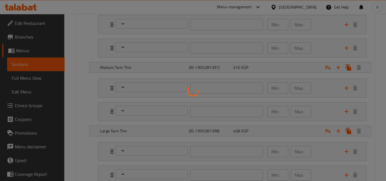
scroll to position [458, 0]
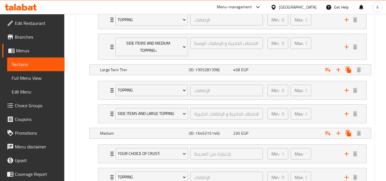
type input "إختيارك من العجينة:"
type input "1"
type input "الإضافات"
type input "0"
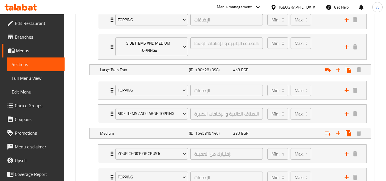
type input "0"
type input "الاصناف الجانبية و الإضافات الصغيرة"
type input "0"
type input "الإضافات"
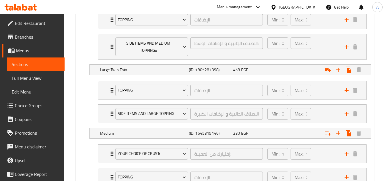
type input "0"
type input "الاصناف الجانبية و الإضافات الوسط::"
type input "0"
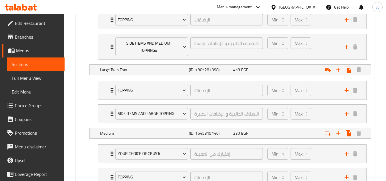
type input "الإضافات"
type input "0"
type input "الاصناف الجانبية و الإضافات الكبيرة"
type input "0"
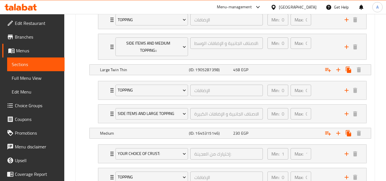
type input "0"
type input "إختيارك من العجينة:"
type input "1"
type input "الإضافات"
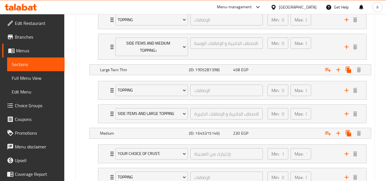
type input "0"
type input "الاصناف الجانبية و الإضافات الوسط::"
type input "0"
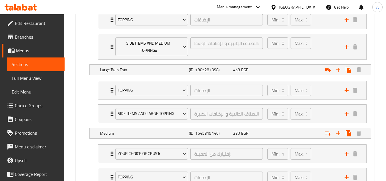
type input "إختيارك من:"
type input "1"
type input "إضافات البيبسي"
type input "0"
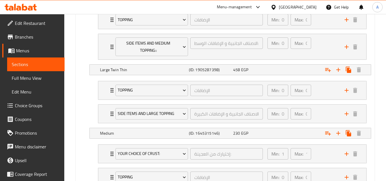
type input "1"
type input "إختيارك من العجينة:"
type input "1"
type input "الإضافات"
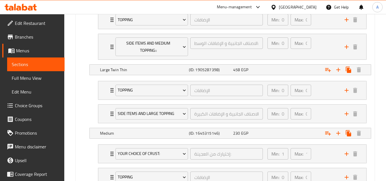
type input "0"
type input "الاصناف الجانبية و الإضافات الكبيرة"
type input "0"
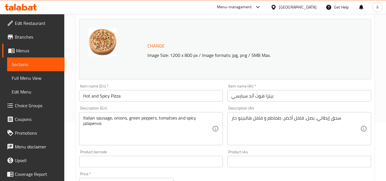
scroll to position [114, 0]
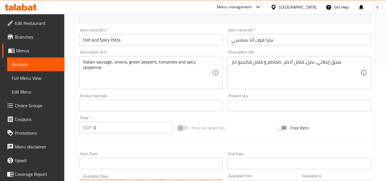
click at [146, 40] on input "Hot and Spicy Pizza" at bounding box center [151, 39] width 144 height 11
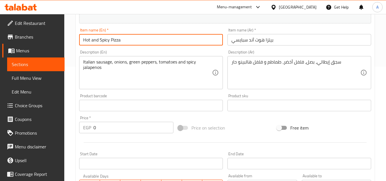
click at [146, 40] on input "Hot and Spicy Pizza" at bounding box center [151, 39] width 144 height 11
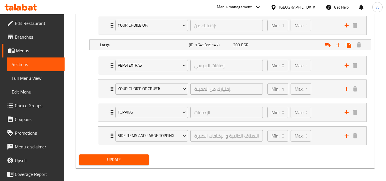
scroll to position [667, 0]
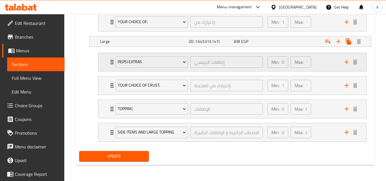
click at [113, 62] on div "Pepsi Extras إضافات البيبسي ​" at bounding box center [189, 62] width 154 height 18
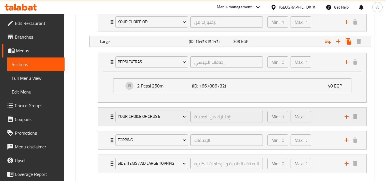
click at [112, 115] on icon "Expand" at bounding box center [112, 116] width 3 height 5
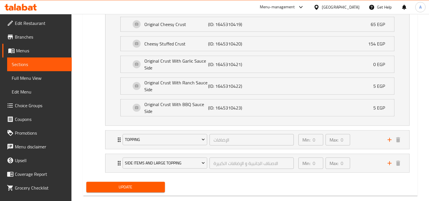
scroll to position [876, 0]
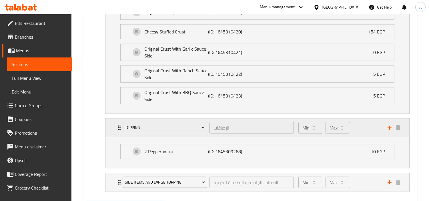
scroll to position [907, 0]
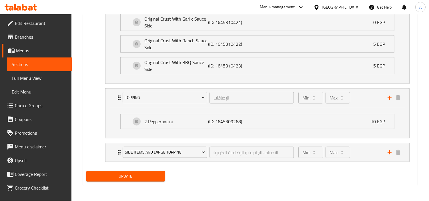
click at [107, 141] on li "Side Items and Large Topping الاصناف الجانبية و الإضافات الكبيرة ​ Min: 0 ​ Max…" at bounding box center [258, 152] width 314 height 23
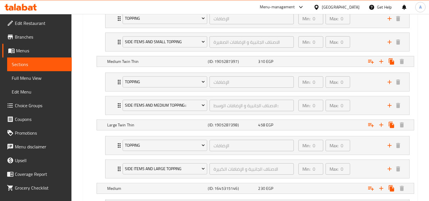
scroll to position [335, 0]
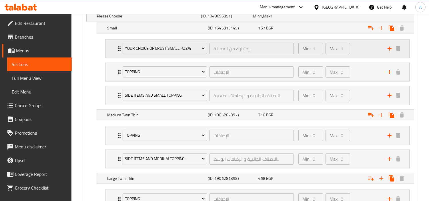
click at [116, 49] on icon "Expand" at bounding box center [119, 48] width 7 height 7
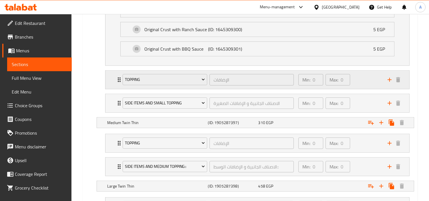
scroll to position [430, 0]
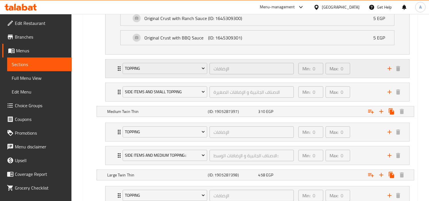
click at [116, 76] on div "Topping الإضافات ​ Min: 0 ​ Max: 0 ​" at bounding box center [259, 68] width 287 height 18
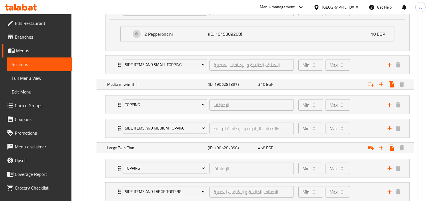
scroll to position [494, 0]
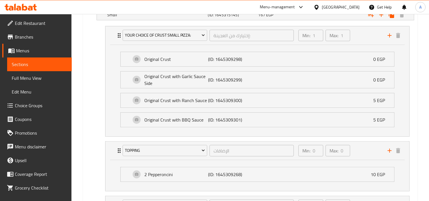
scroll to position [303, 0]
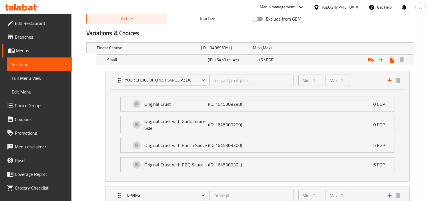
click at [23, 65] on span "Sections" at bounding box center [39, 64] width 55 height 7
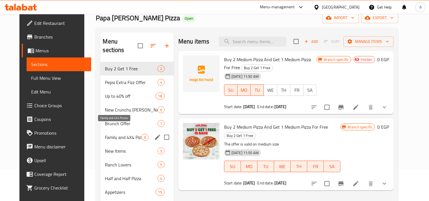
scroll to position [95, 0]
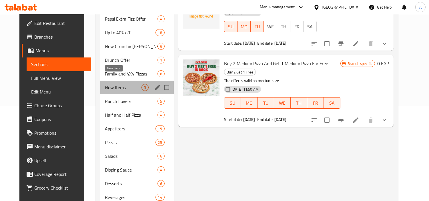
click at [116, 84] on span "New Items" at bounding box center [123, 87] width 36 height 7
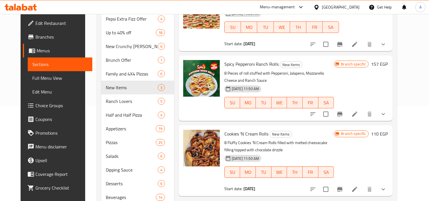
click at [390, 116] on button "show more" at bounding box center [384, 114] width 14 height 14
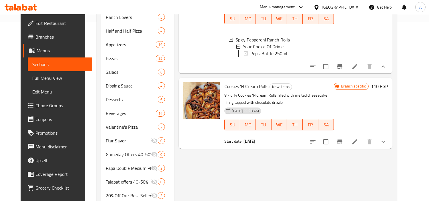
scroll to position [190, 0]
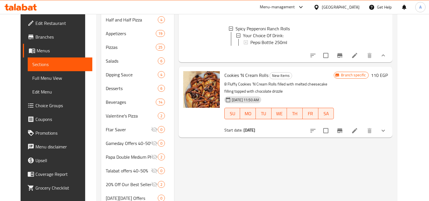
click at [390, 132] on button "show more" at bounding box center [384, 131] width 14 height 14
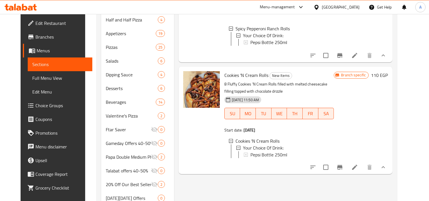
scroll to position [1, 0]
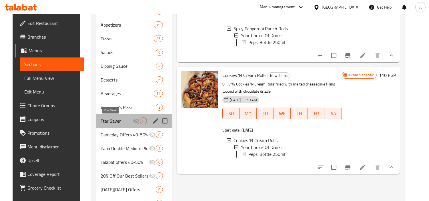
click at [105, 124] on span "Ftar Saver" at bounding box center [117, 121] width 32 height 7
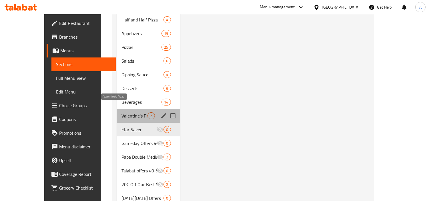
click at [124, 112] on span "Valentine's Pizza" at bounding box center [135, 115] width 26 height 7
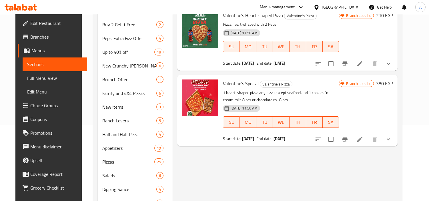
scroll to position [95, 0]
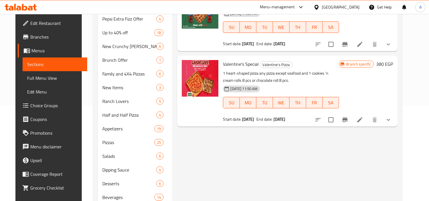
click at [390, 121] on button "show more" at bounding box center [389, 120] width 14 height 14
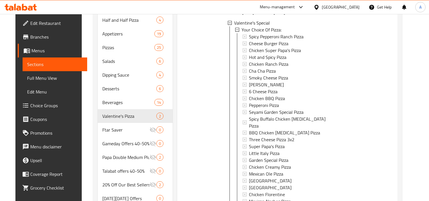
scroll to position [190, 0]
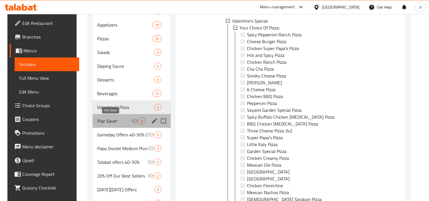
click at [101, 122] on span "Ftar Saver" at bounding box center [114, 121] width 35 height 7
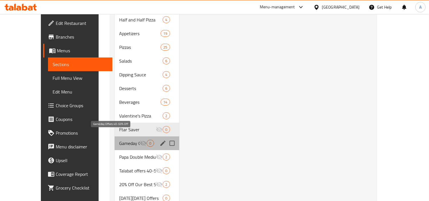
click at [119, 140] on span "Gameday Offers 40-50% Off" at bounding box center [129, 143] width 21 height 7
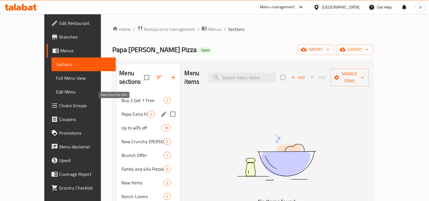
click at [122, 111] on span "Pepsi Extra Fizz Offer" at bounding box center [135, 114] width 26 height 7
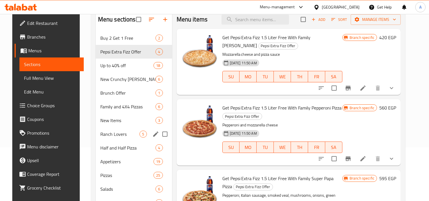
scroll to position [63, 0]
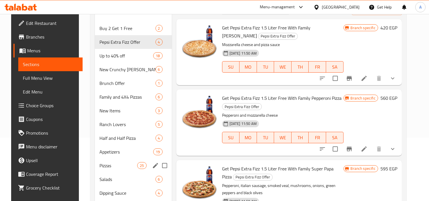
click at [107, 164] on span "Pizzas" at bounding box center [119, 165] width 38 height 7
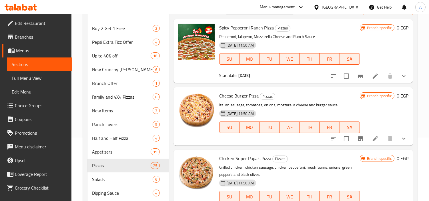
click at [390, 141] on div at bounding box center [369, 139] width 84 height 14
click at [390, 139] on button "show more" at bounding box center [404, 139] width 14 height 14
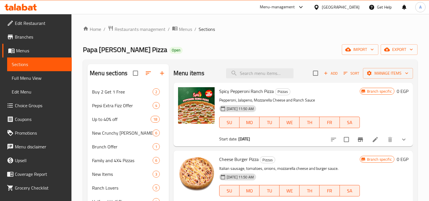
click at [390, 140] on icon "show more" at bounding box center [404, 139] width 7 height 7
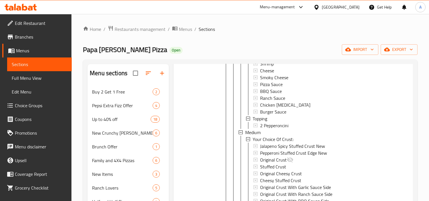
scroll to position [1843, 0]
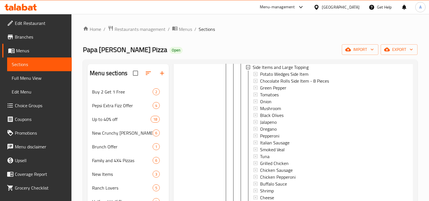
click at [19, 7] on icon at bounding box center [18, 8] width 5 height 5
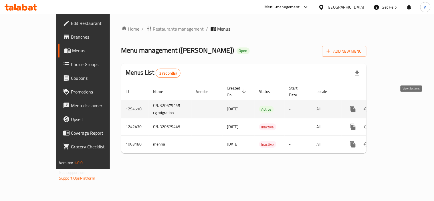
click at [398, 106] on icon "enhanced table" at bounding box center [394, 109] width 7 height 7
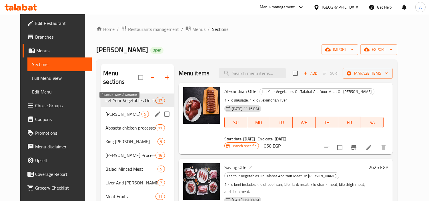
click at [134, 111] on span "[PERSON_NAME] With Bone" at bounding box center [124, 114] width 36 height 7
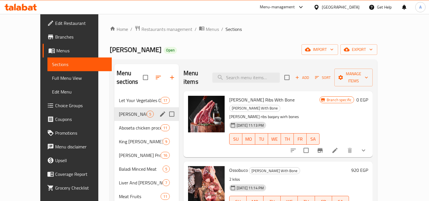
click at [124, 110] on div "[PERSON_NAME] With Bone 5" at bounding box center [146, 114] width 65 height 14
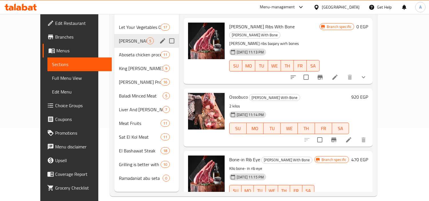
scroll to position [80, 0]
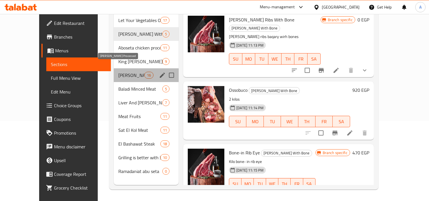
click at [130, 72] on span "[PERSON_NAME] Processed" at bounding box center [131, 75] width 26 height 7
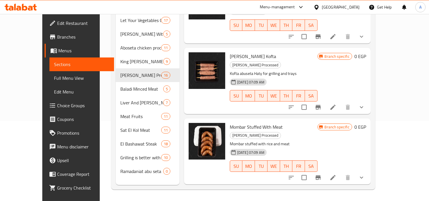
scroll to position [829, 0]
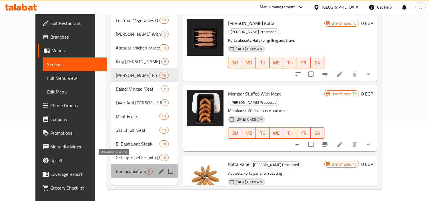
click at [134, 168] on span "Ramadaniat abu seta" at bounding box center [131, 171] width 30 height 7
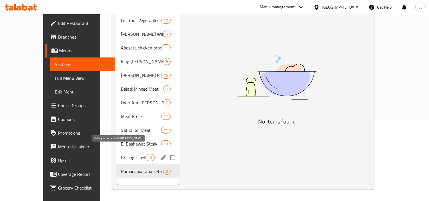
click at [133, 154] on span "Grilling is better with [PERSON_NAME]" at bounding box center [133, 157] width 24 height 7
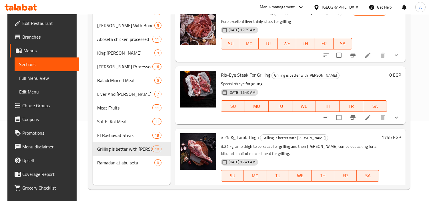
scroll to position [452, 0]
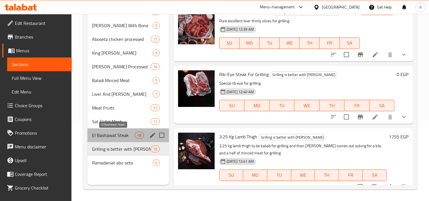
click at [110, 135] on span "El Bashawat Steak" at bounding box center [113, 135] width 42 height 7
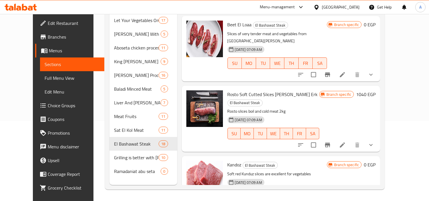
scroll to position [937, 0]
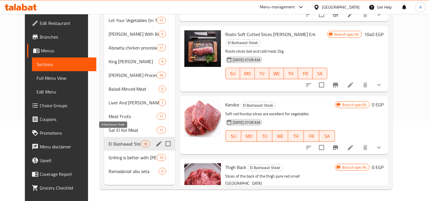
click at [128, 140] on span "El Bashawat Steak" at bounding box center [125, 143] width 32 height 7
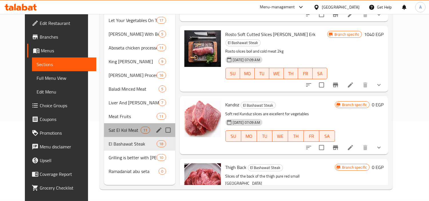
click at [121, 123] on div "Sat El Kol Meat 11" at bounding box center [139, 130] width 71 height 14
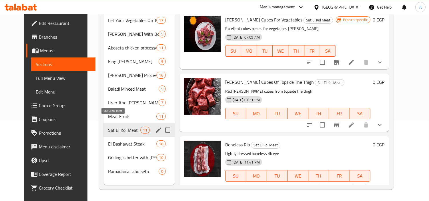
click at [122, 127] on span "Sat El Kol Meat" at bounding box center [124, 130] width 33 height 7
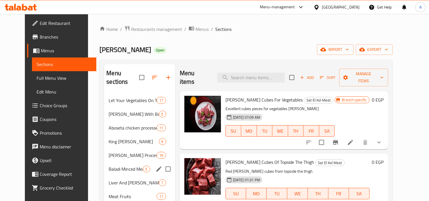
click at [119, 166] on span "Baladi Minced Meat" at bounding box center [126, 169] width 34 height 7
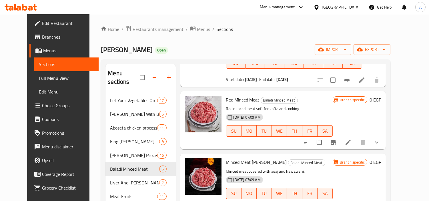
scroll to position [80, 0]
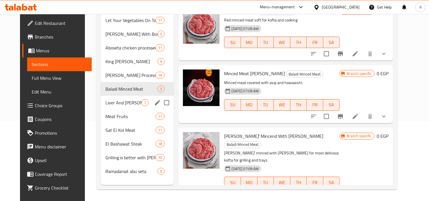
click at [126, 98] on div "Liver And Akkawi 7" at bounding box center [137, 103] width 73 height 14
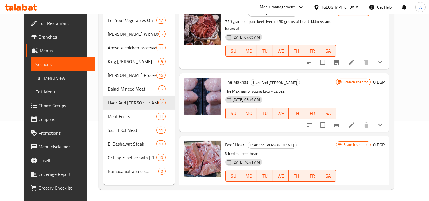
scroll to position [257, 0]
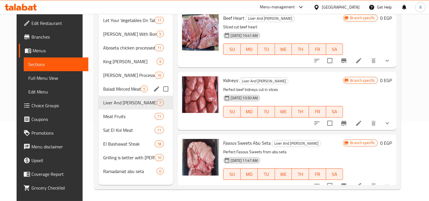
click at [124, 86] on span "Baladi Minced Meat" at bounding box center [121, 89] width 37 height 7
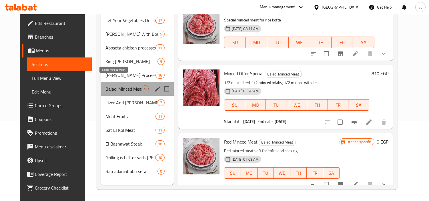
click at [118, 86] on span "Baladi Minced Meat" at bounding box center [124, 89] width 36 height 7
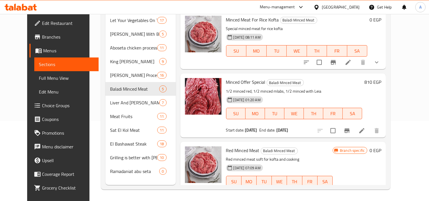
scroll to position [131, 0]
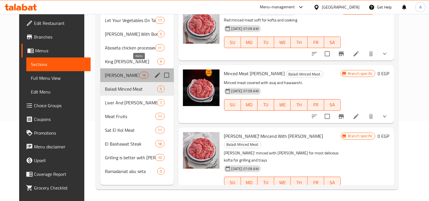
click at [140, 73] on span "16" at bounding box center [144, 75] width 9 height 5
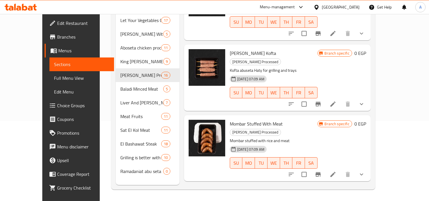
scroll to position [829, 0]
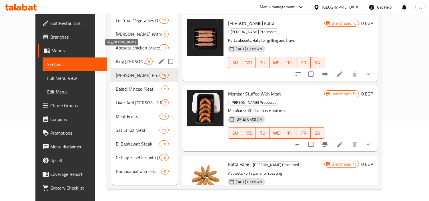
click at [116, 58] on span "King [PERSON_NAME]" at bounding box center [131, 61] width 30 height 7
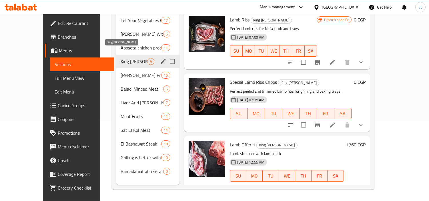
click at [121, 58] on span "King [PERSON_NAME]" at bounding box center [134, 61] width 27 height 7
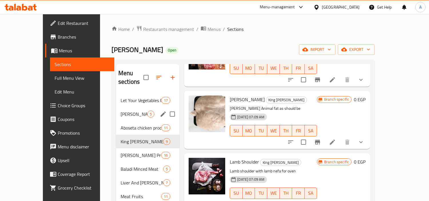
click at [121, 111] on span "[PERSON_NAME] With Bone" at bounding box center [134, 114] width 27 height 7
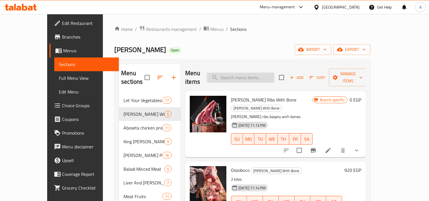
click at [271, 78] on input "search" at bounding box center [240, 78] width 67 height 10
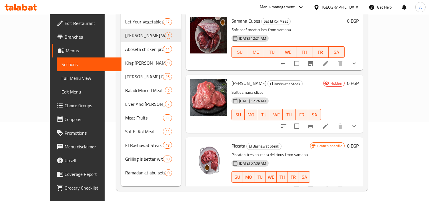
scroll to position [80, 0]
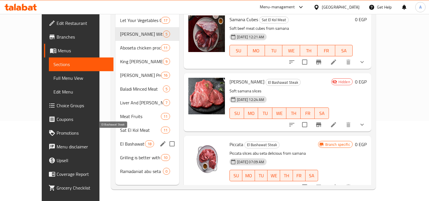
type input "saman"
click at [120, 140] on span "El Bashawat Steak" at bounding box center [132, 143] width 25 height 7
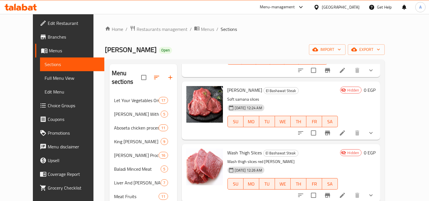
scroll to position [63, 0]
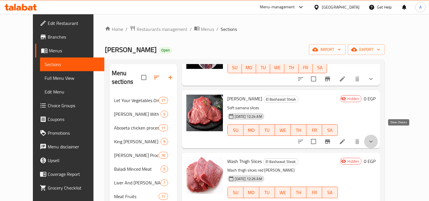
click at [375, 138] on icon "show more" at bounding box center [371, 141] width 7 height 7
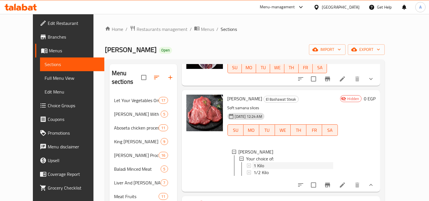
click at [254, 162] on span "1 Kilo" at bounding box center [259, 165] width 11 height 7
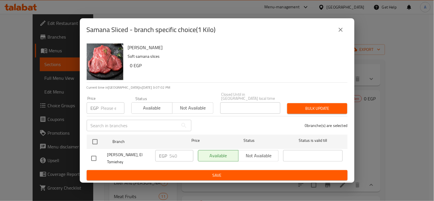
click at [340, 33] on icon "close" at bounding box center [340, 29] width 7 height 7
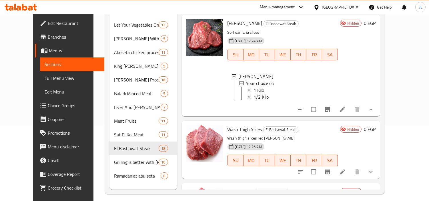
scroll to position [80, 0]
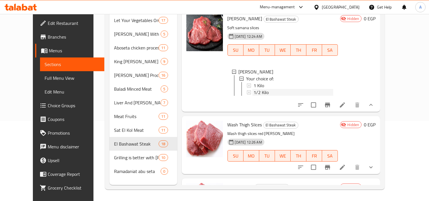
click at [280, 89] on div "1/2 Kilo" at bounding box center [294, 92] width 80 height 7
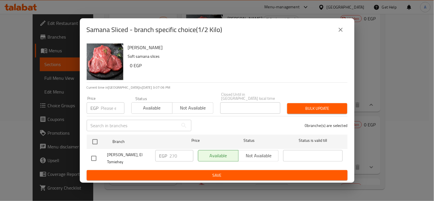
click at [334, 37] on div "Samana Sliced - branch specific choice(1/2 Kilo)" at bounding box center [217, 30] width 261 height 14
click at [337, 35] on button "close" at bounding box center [341, 30] width 14 height 14
